Goal: Check status: Check status

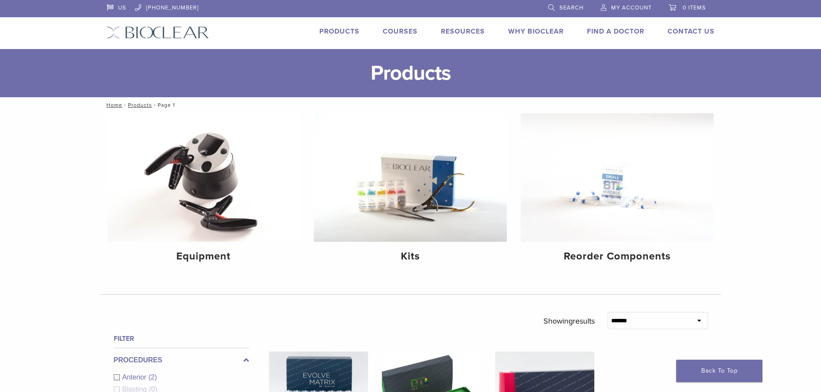
click at [629, 6] on span "My Account" at bounding box center [631, 7] width 40 height 7
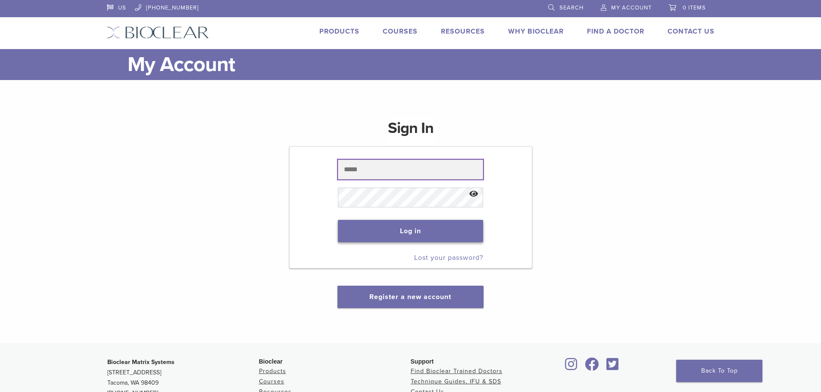
type input "**********"
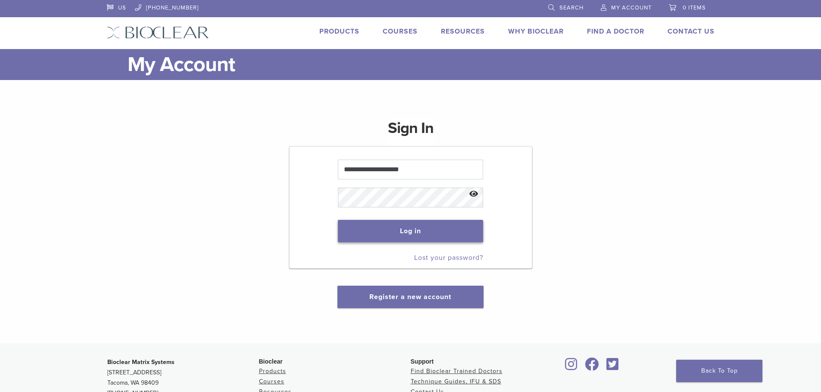
click at [443, 233] on button "Log in" at bounding box center [410, 231] width 145 height 22
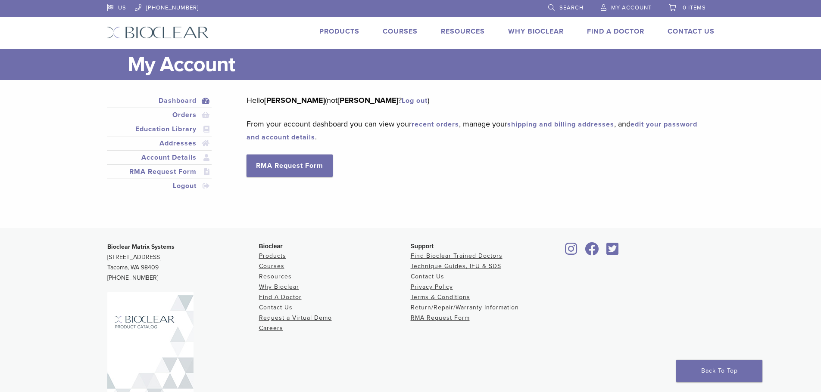
click at [623, 7] on span "My Account" at bounding box center [631, 7] width 40 height 7
click at [192, 114] on link "Orders" at bounding box center [160, 115] width 102 height 10
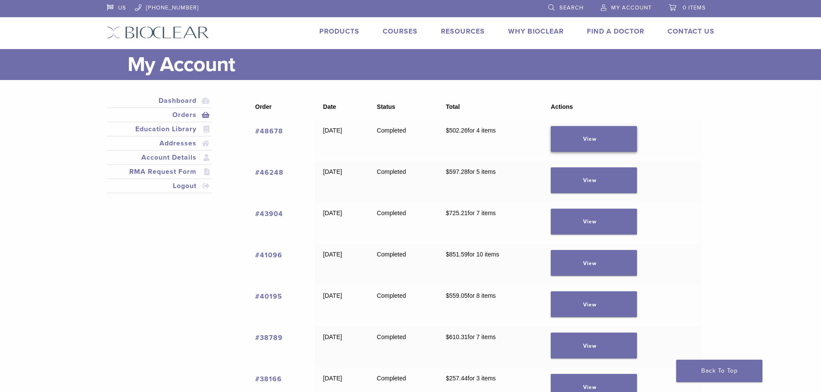
click at [601, 137] on link "View" at bounding box center [594, 139] width 86 height 26
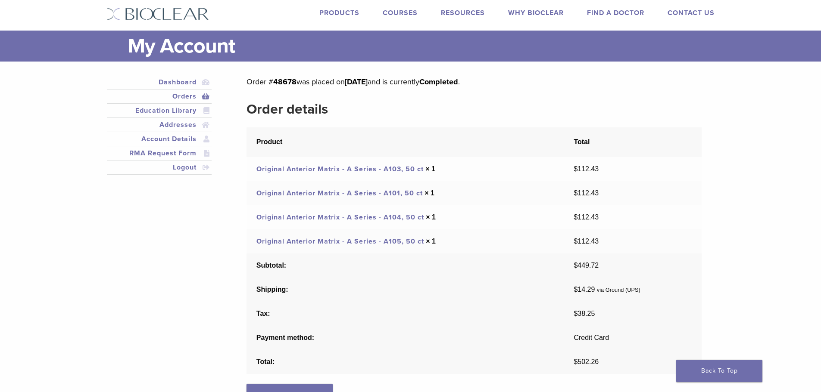
scroll to position [16, 0]
